Goal: Task Accomplishment & Management: Use online tool/utility

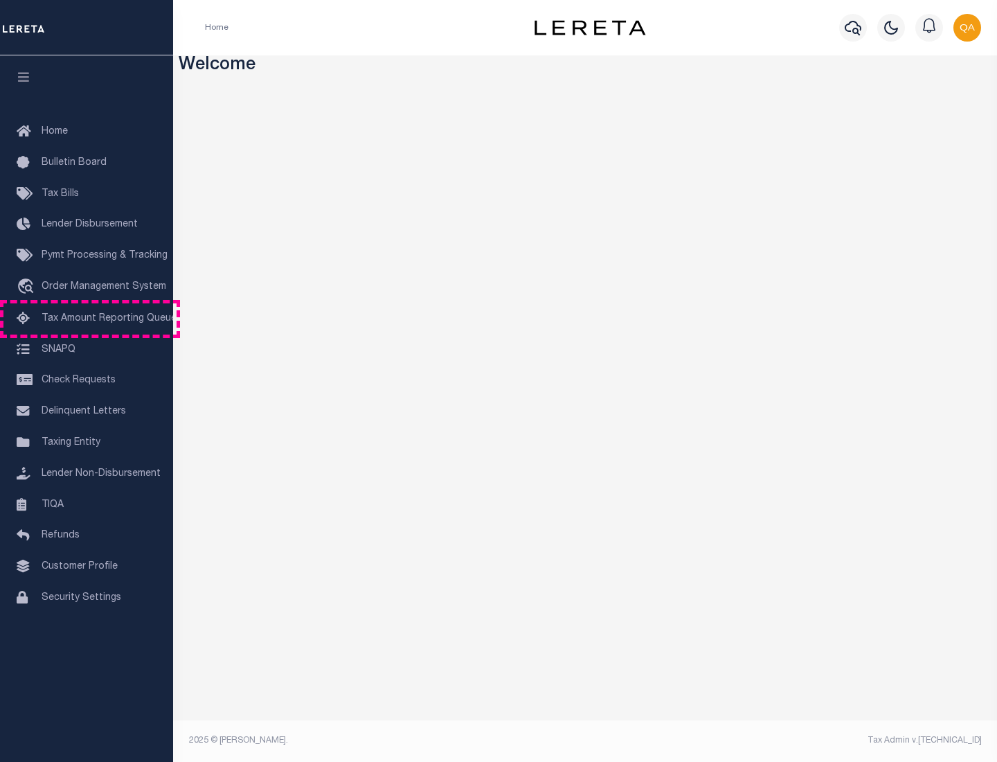
click at [87, 319] on span "Tax Amount Reporting Queue" at bounding box center [109, 319] width 135 height 10
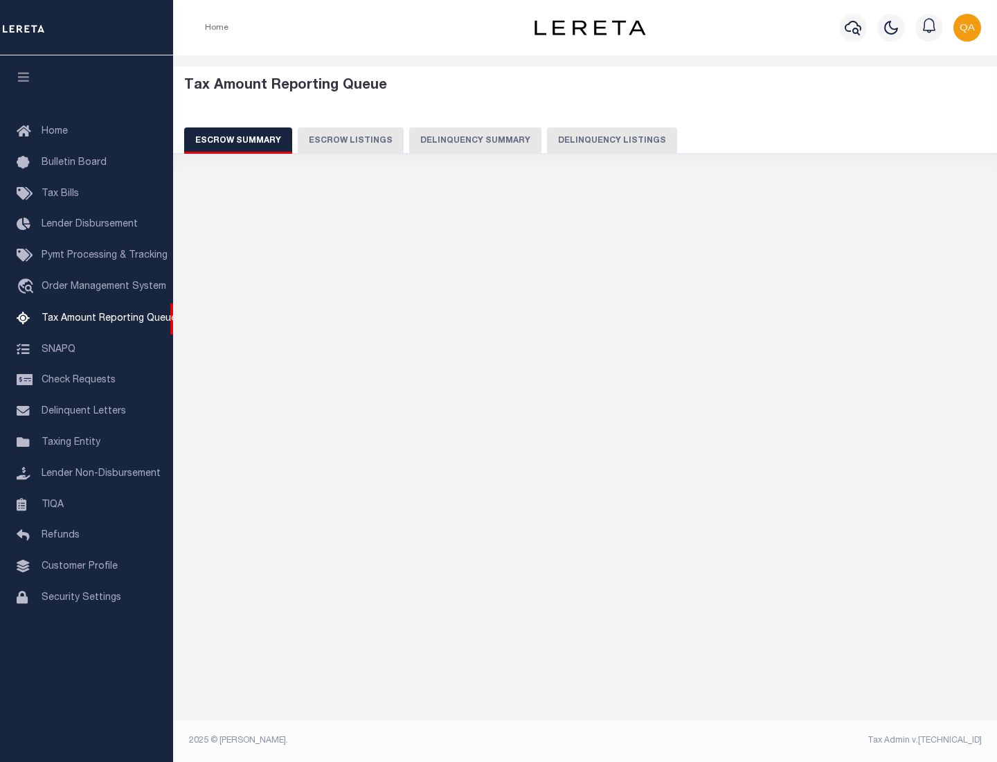
select select "100"
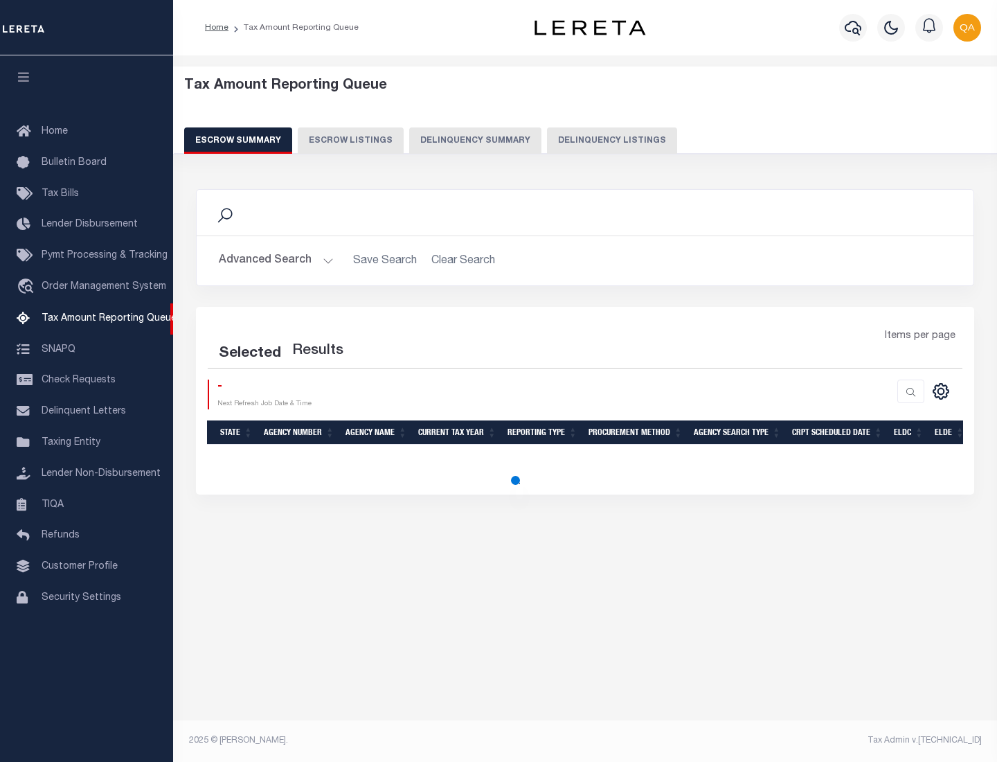
select select "100"
